Goal: Information Seeking & Learning: Learn about a topic

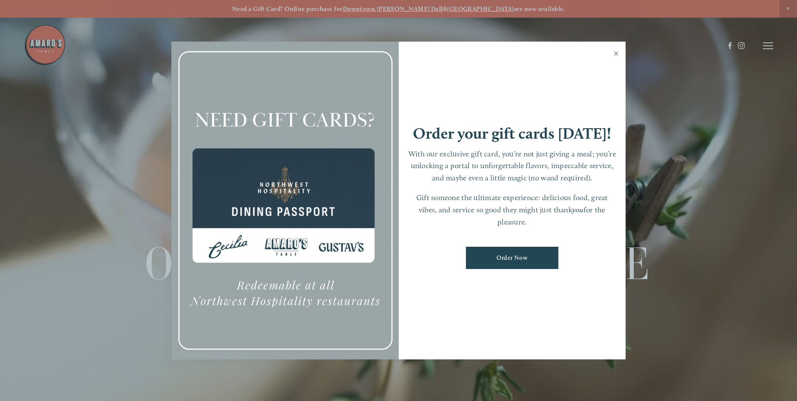
click at [615, 54] on link "Close" at bounding box center [616, 55] width 16 height 24
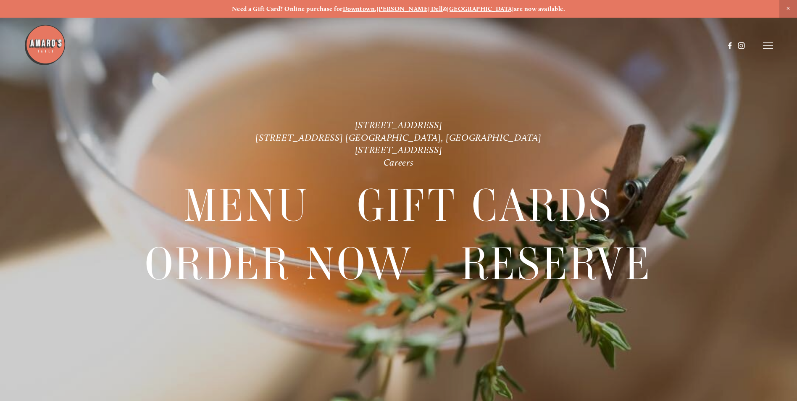
click at [465, 7] on strong "[GEOGRAPHIC_DATA]" at bounding box center [480, 9] width 67 height 8
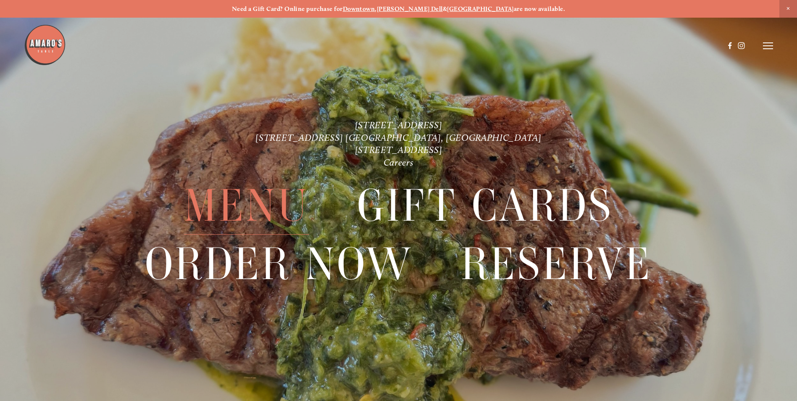
click at [248, 217] on span "Menu" at bounding box center [246, 206] width 125 height 58
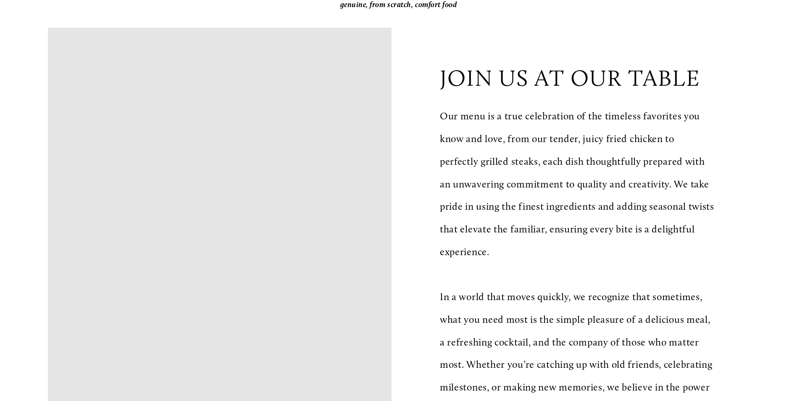
scroll to position [210, 0]
